Goal: Obtain resource: Download file/media

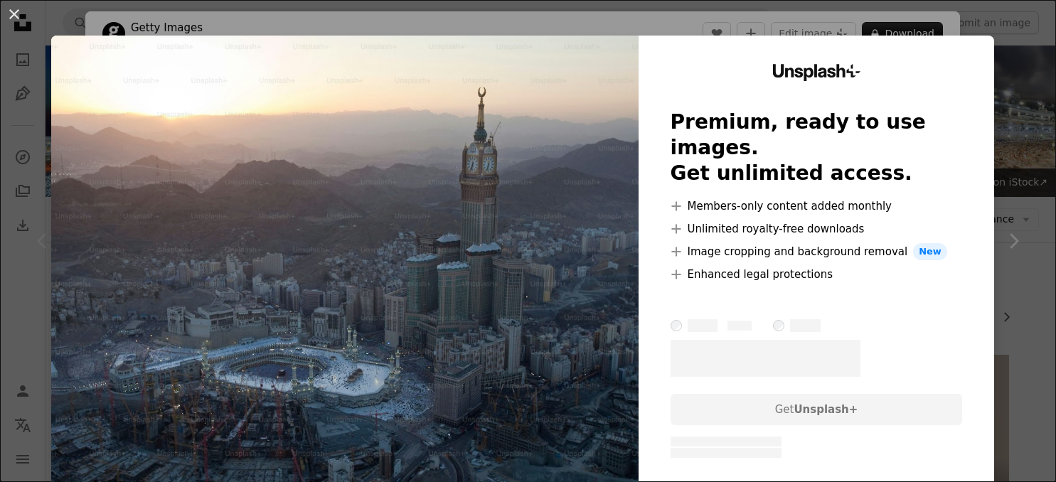
scroll to position [300, 0]
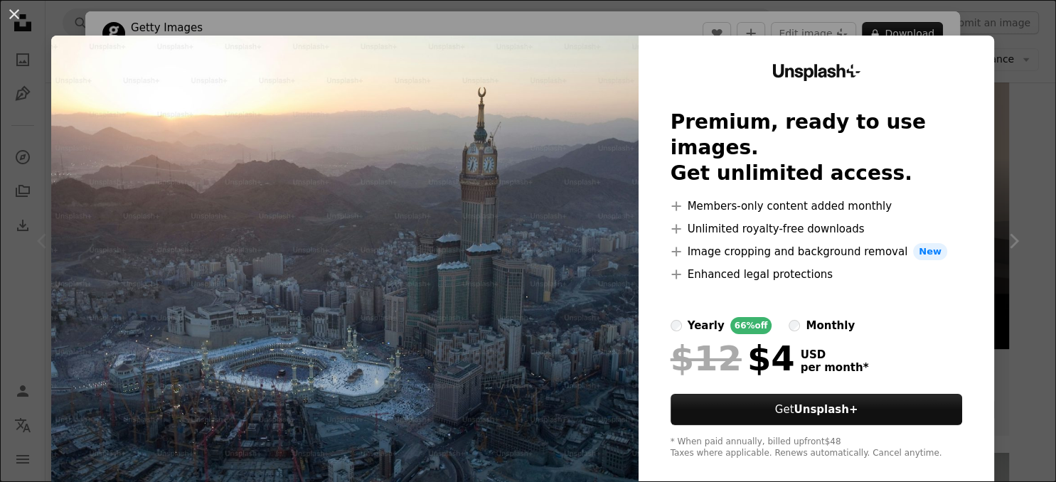
click at [655, 283] on div "Unsplash+ Premium, ready to use images. Get unlimited access. A plus sign Membe…" at bounding box center [815, 262] width 355 height 452
click at [12, 11] on button "An X shape" at bounding box center [14, 14] width 17 height 17
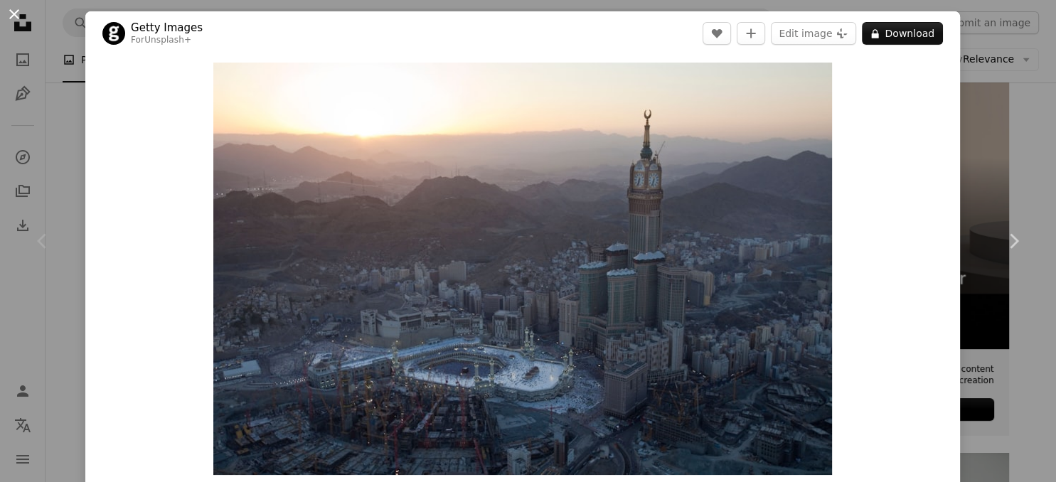
click at [19, 15] on button "An X shape" at bounding box center [14, 14] width 17 height 17
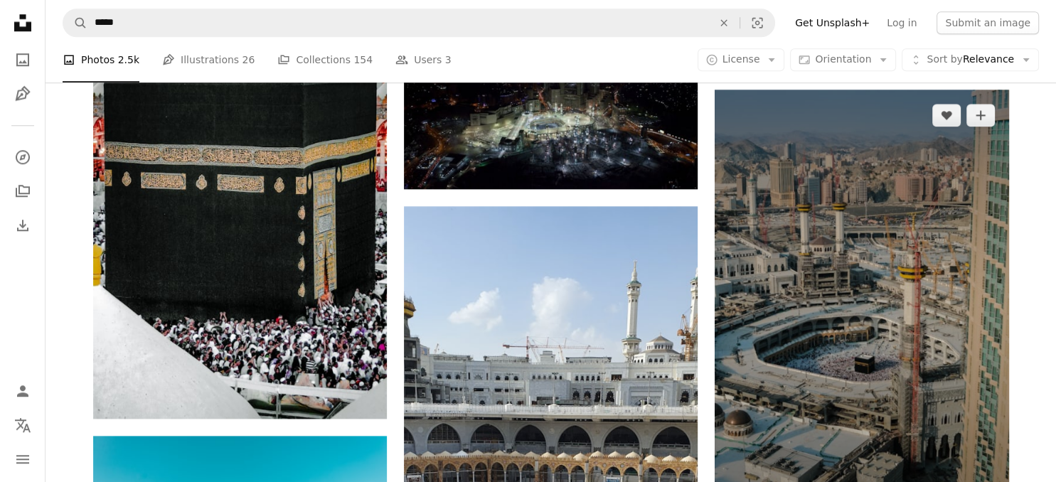
scroll to position [1388, 0]
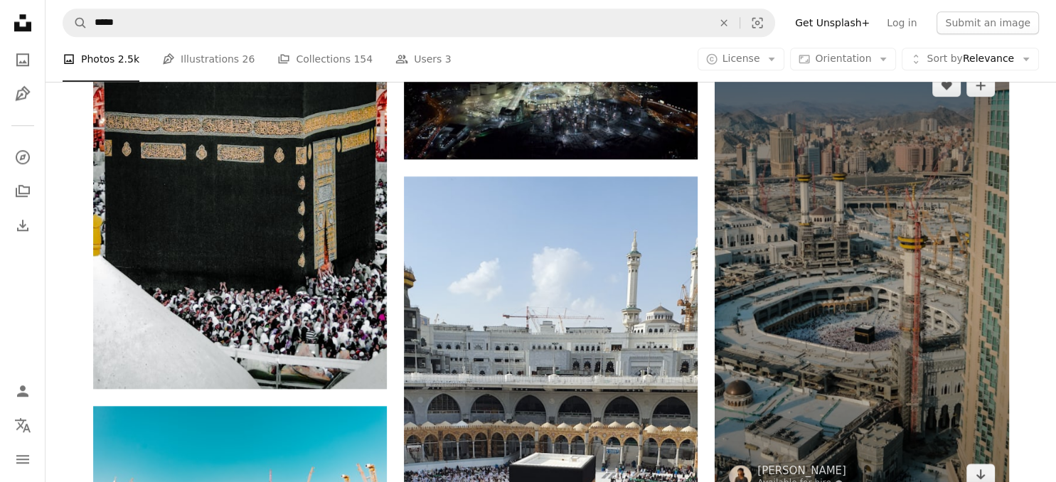
click at [906, 272] on img at bounding box center [861, 280] width 294 height 441
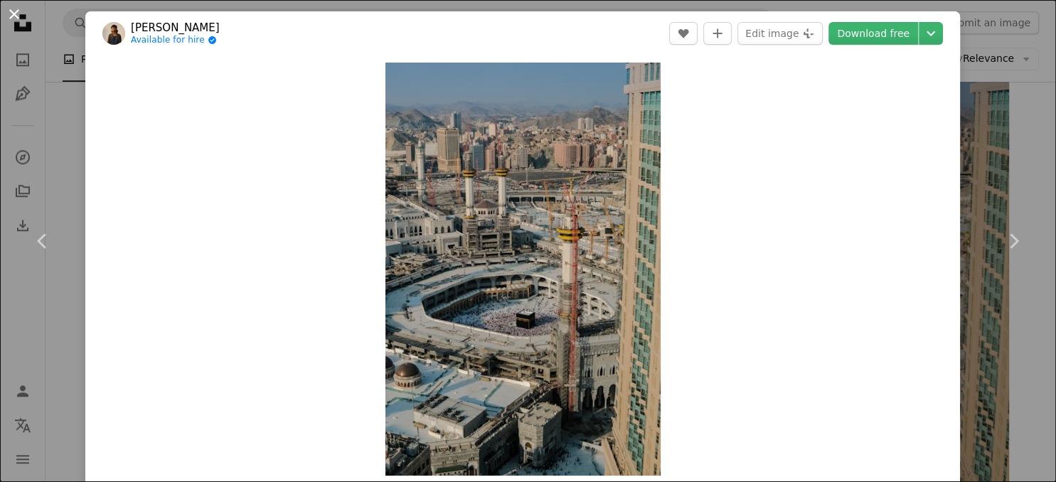
click at [14, 14] on button "An X shape" at bounding box center [14, 14] width 17 height 17
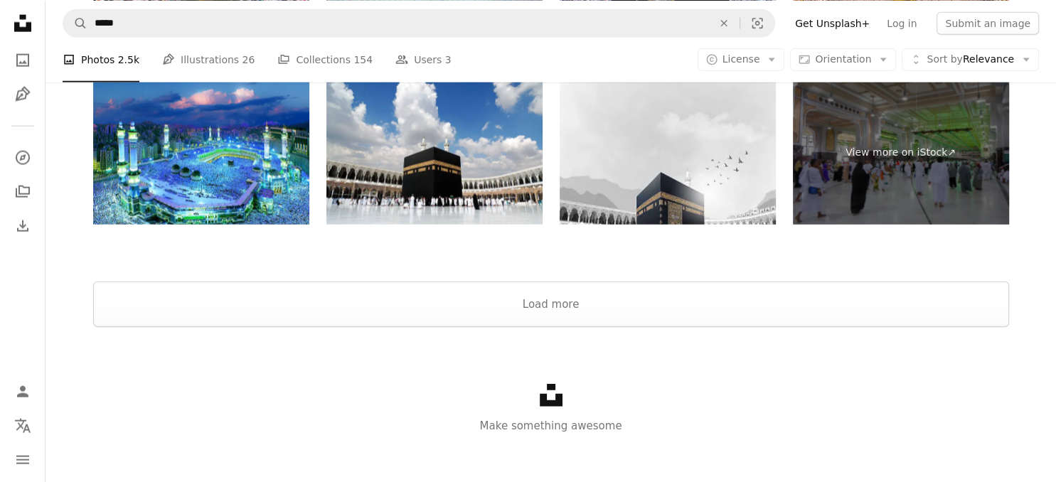
scroll to position [3381, 0]
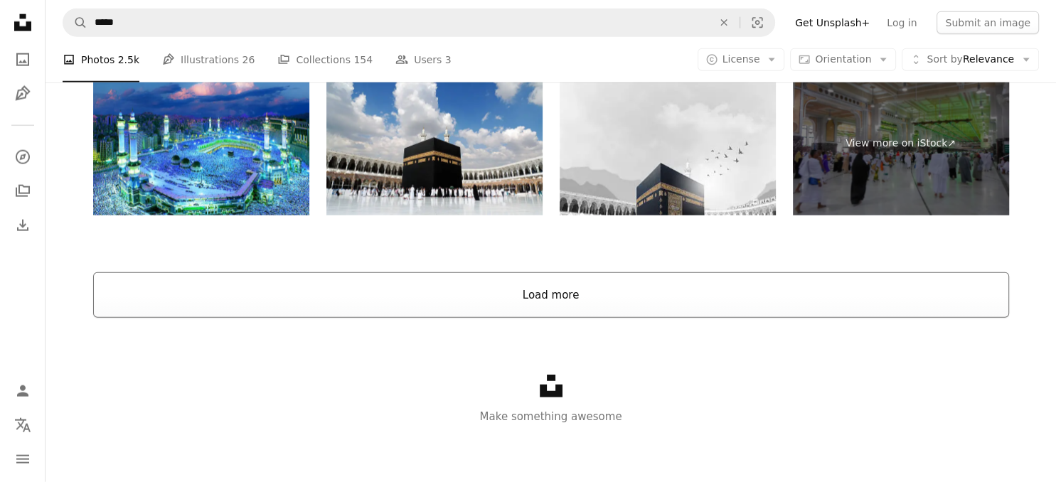
click at [558, 305] on button "Load more" at bounding box center [551, 294] width 916 height 45
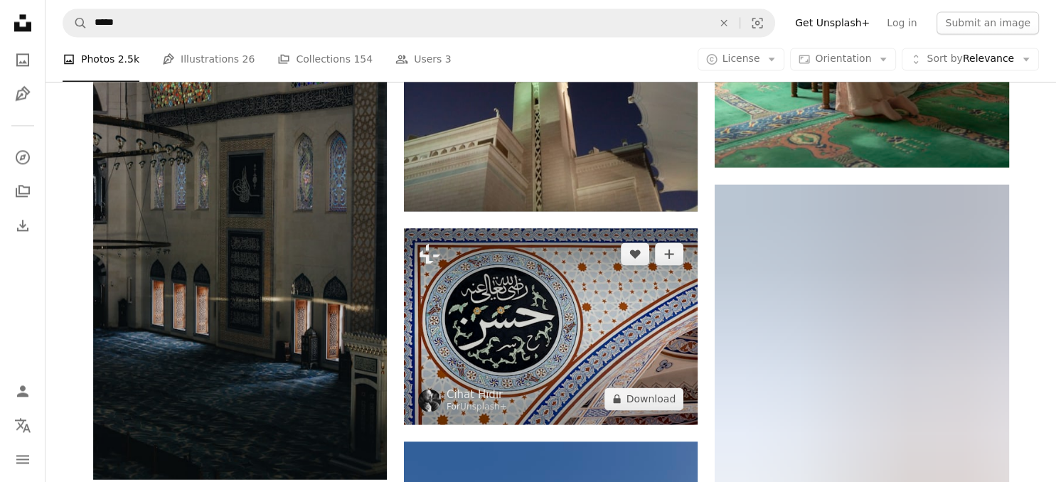
scroll to position [18264, 0]
